Goal: Task Accomplishment & Management: Manage account settings

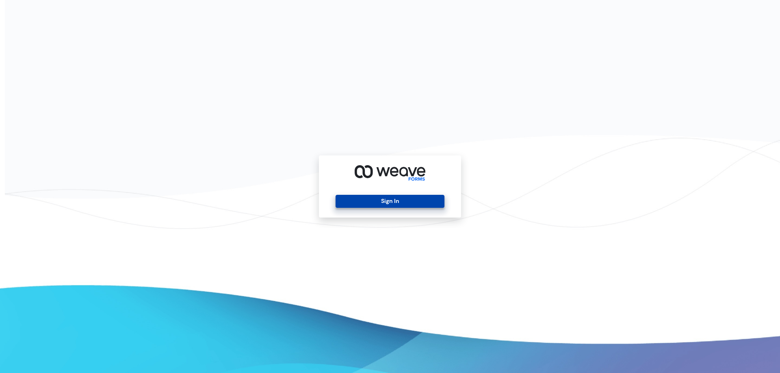
click at [363, 203] on button "Sign In" at bounding box center [389, 201] width 108 height 13
